Goal: Information Seeking & Learning: Learn about a topic

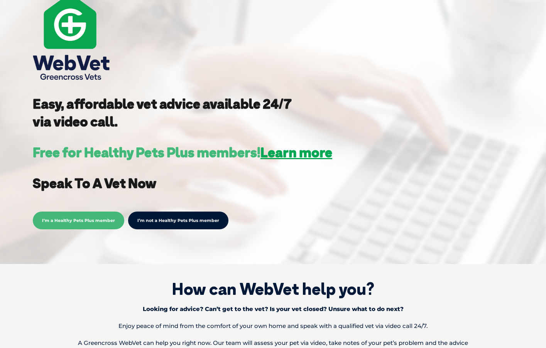
drag, startPoint x: 31, startPoint y: 151, endPoint x: 150, endPoint y: 146, distance: 118.9
click at [150, 146] on div "Easy, affordable vet advice available 24/7 via video call. Free for Healthy Pet…" at bounding box center [273, 74] width 546 height 380
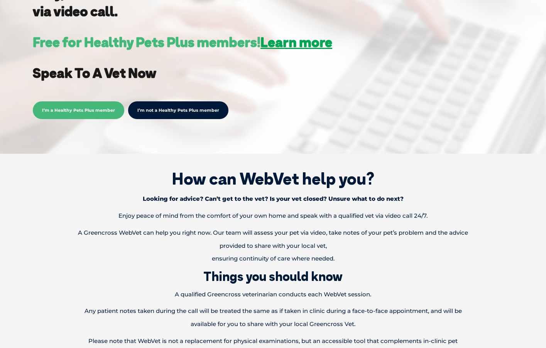
scroll to position [231, 0]
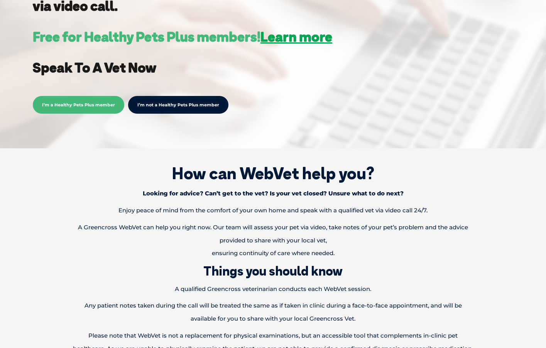
click at [158, 106] on link "I’m not a Healthy Pets Plus member" at bounding box center [178, 105] width 100 height 18
